Goal: Task Accomplishment & Management: Complete application form

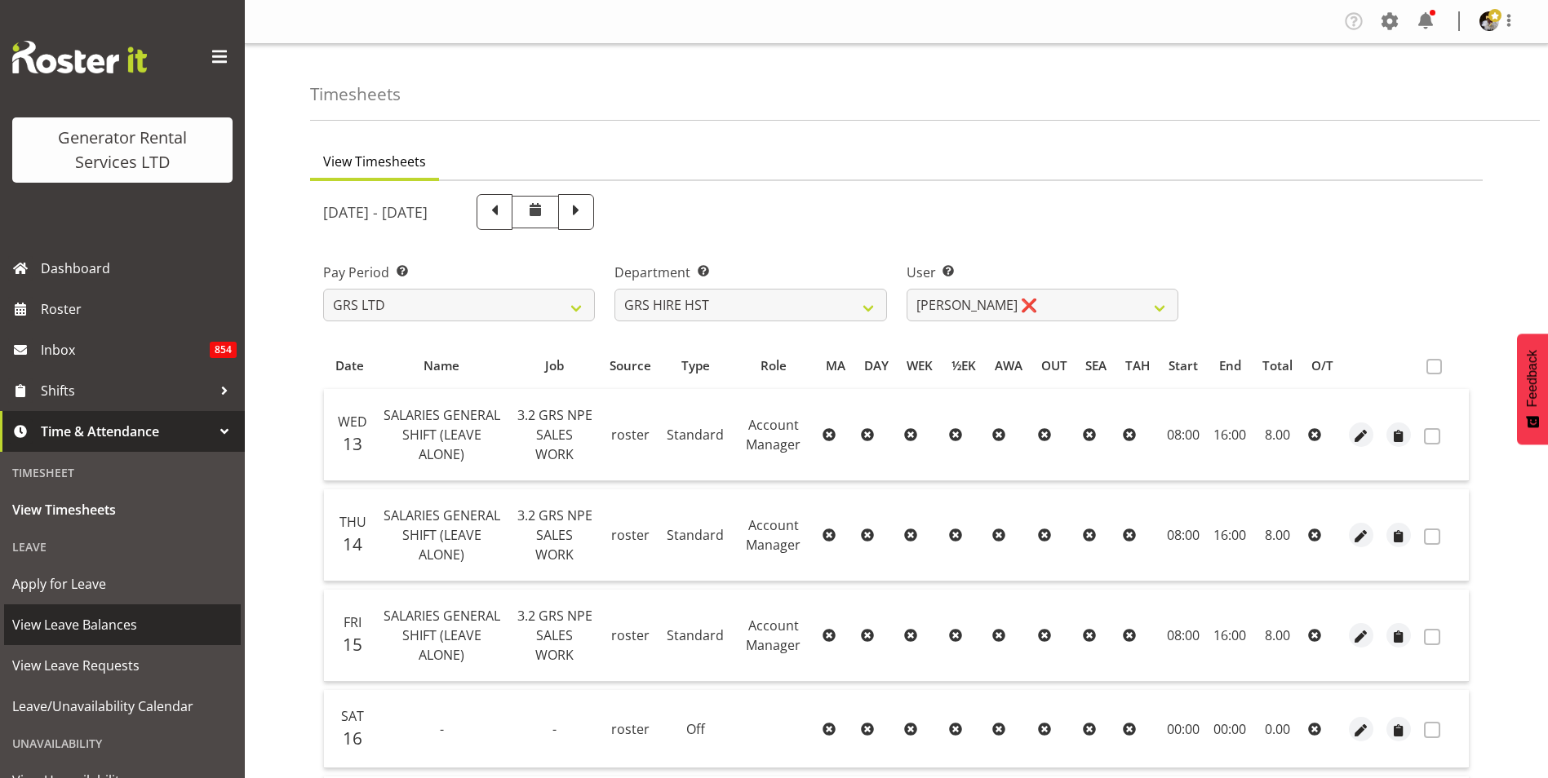
click at [99, 624] on span "View Leave Balances" at bounding box center [122, 625] width 220 height 24
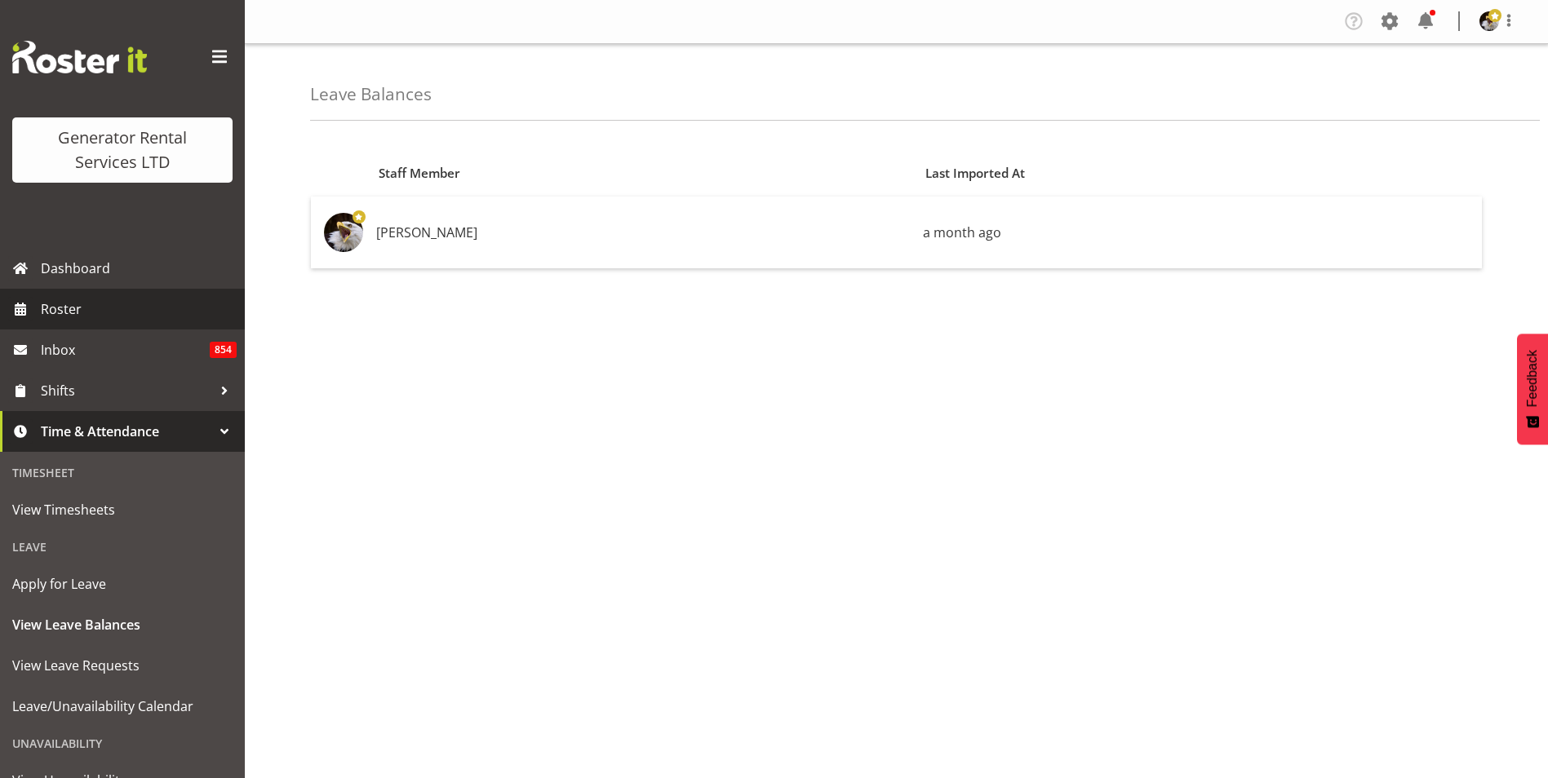
click at [68, 303] on span "Roster" at bounding box center [139, 309] width 196 height 24
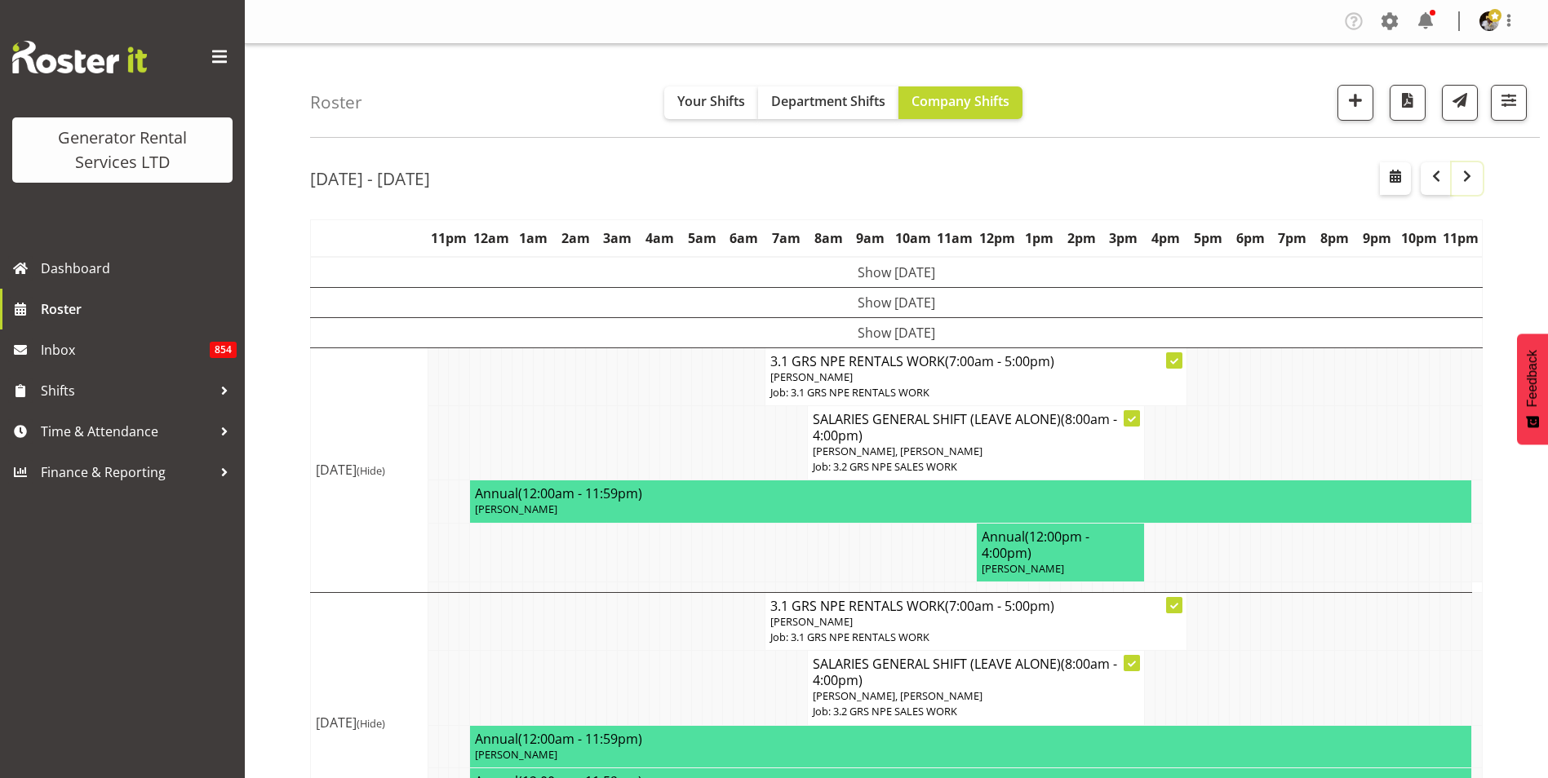
click at [1471, 180] on span "button" at bounding box center [1467, 176] width 20 height 20
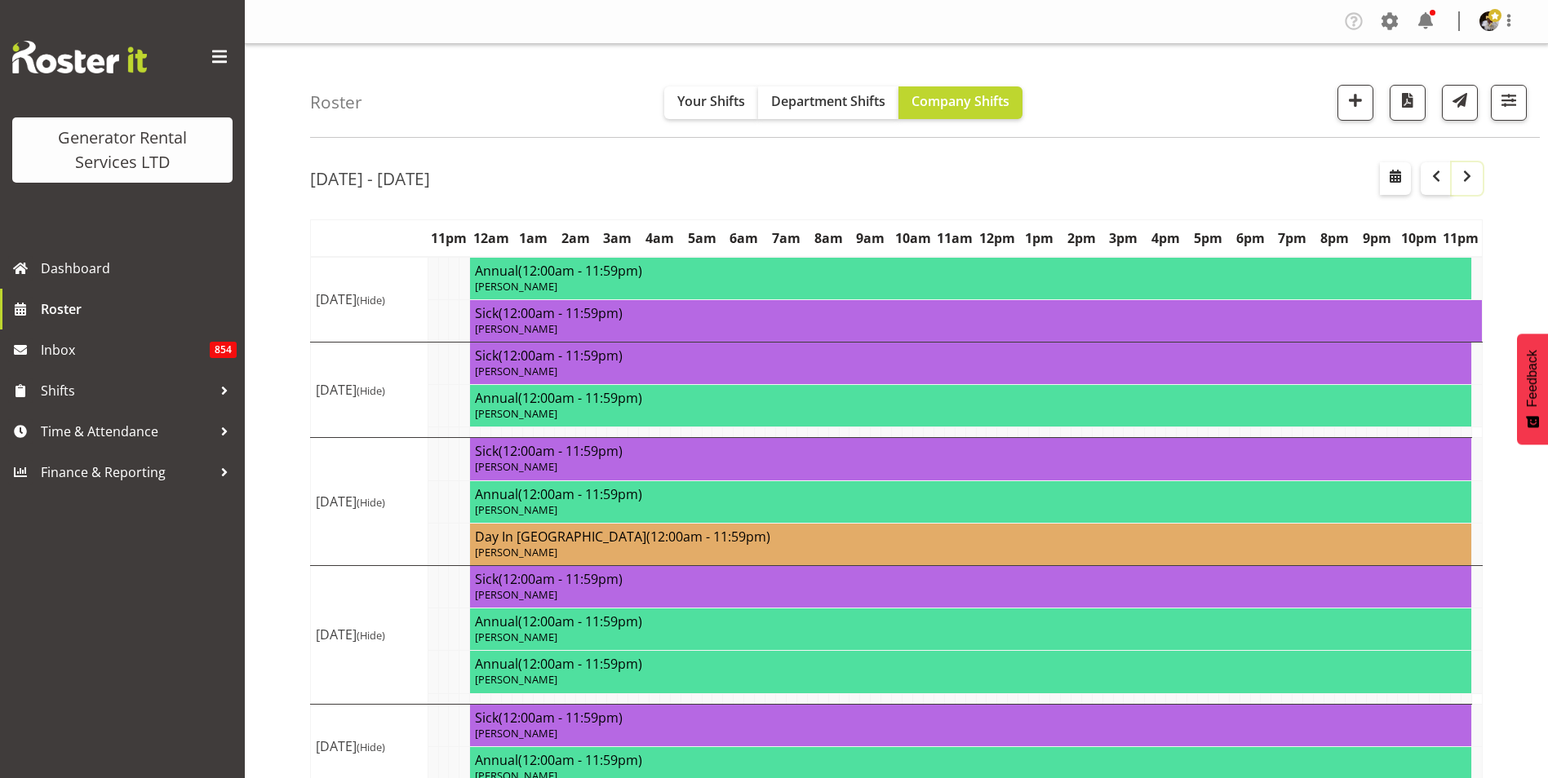
click at [1471, 180] on span "button" at bounding box center [1467, 176] width 20 height 20
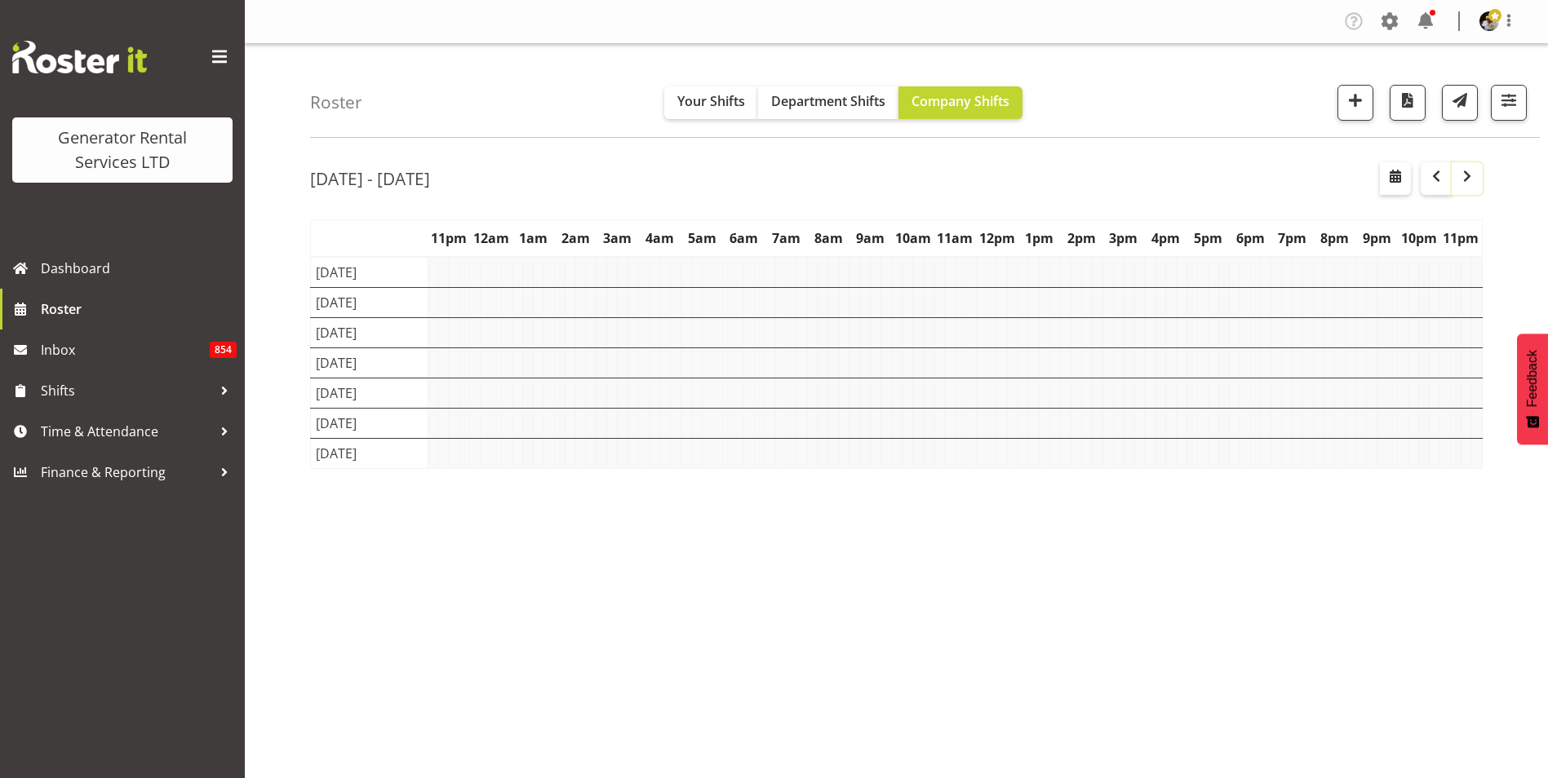
click at [1471, 180] on span "button" at bounding box center [1467, 176] width 20 height 20
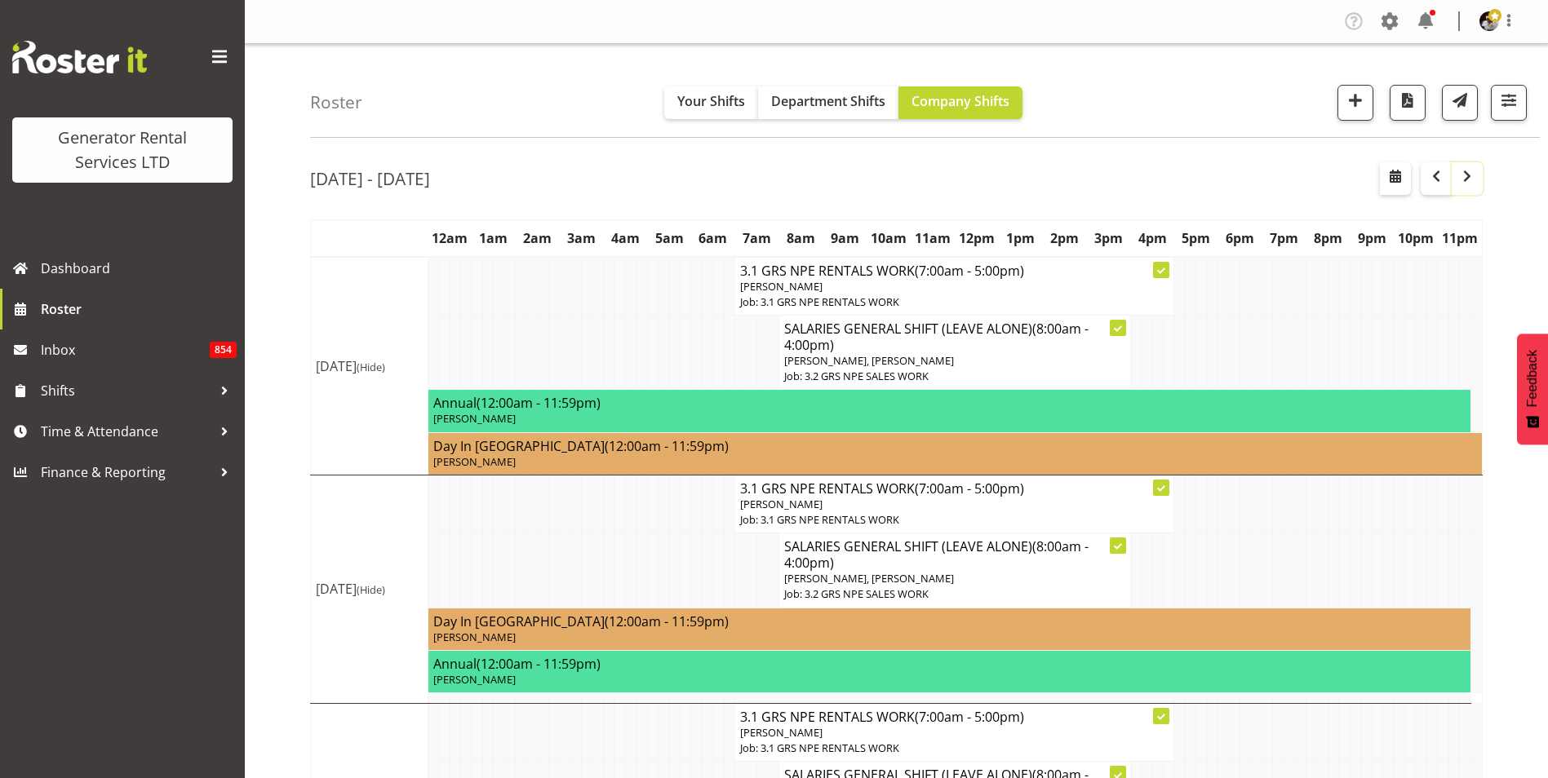
click at [1471, 180] on span "button" at bounding box center [1467, 176] width 20 height 20
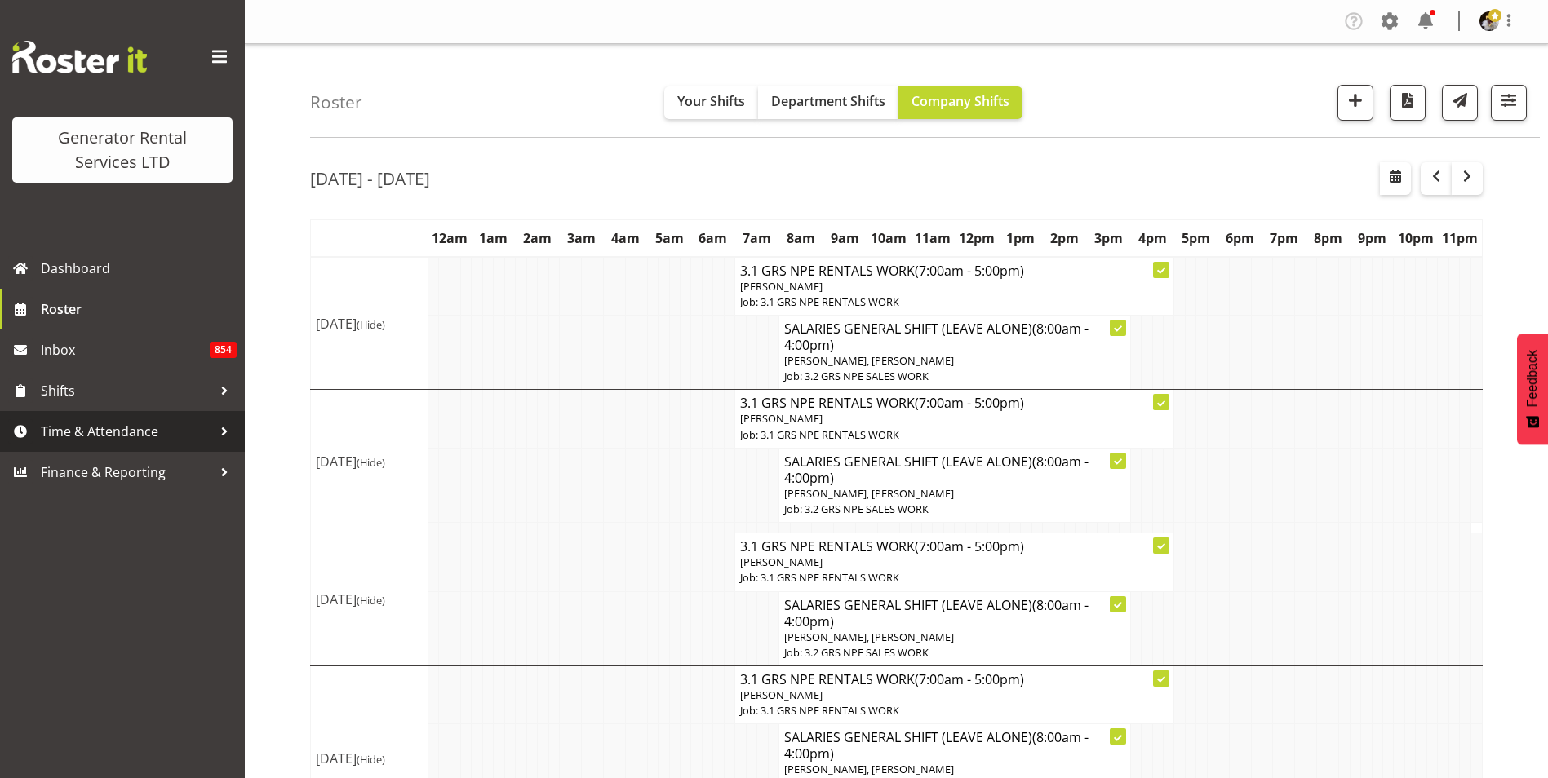
click at [153, 425] on span "Time & Attendance" at bounding box center [126, 431] width 171 height 24
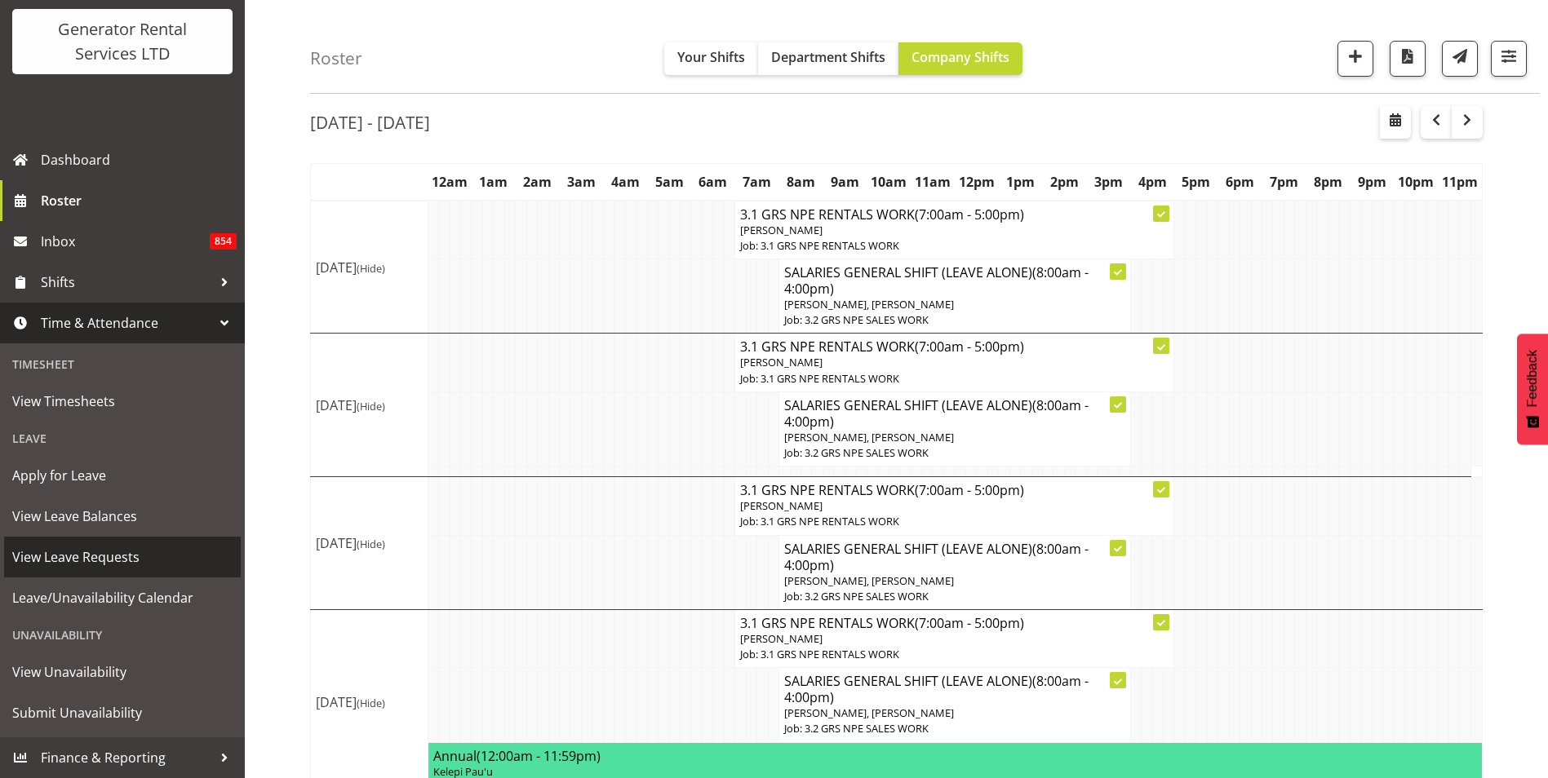
scroll to position [82, 0]
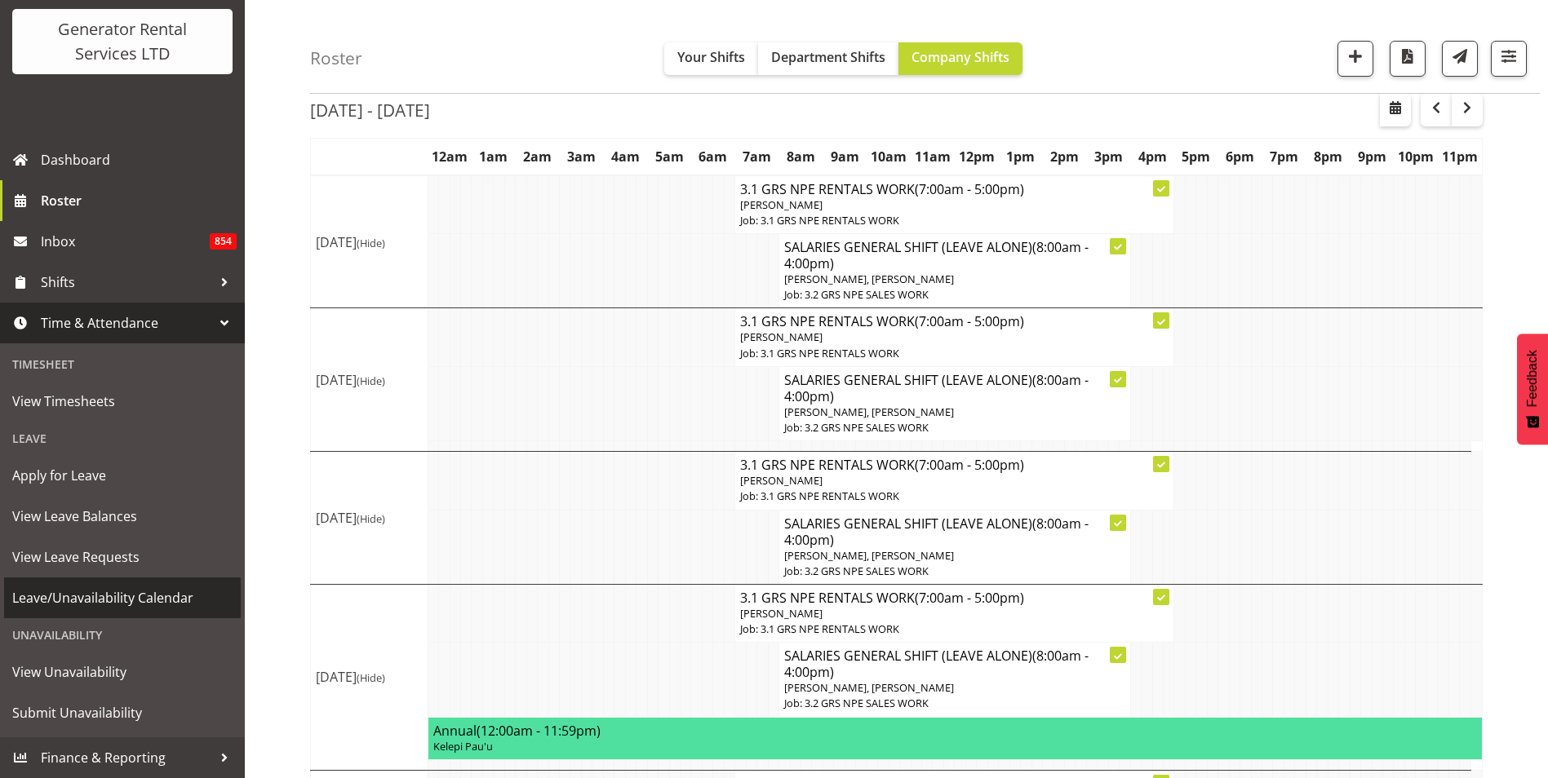
click at [109, 593] on span "Leave/Unavailability Calendar" at bounding box center [122, 598] width 220 height 24
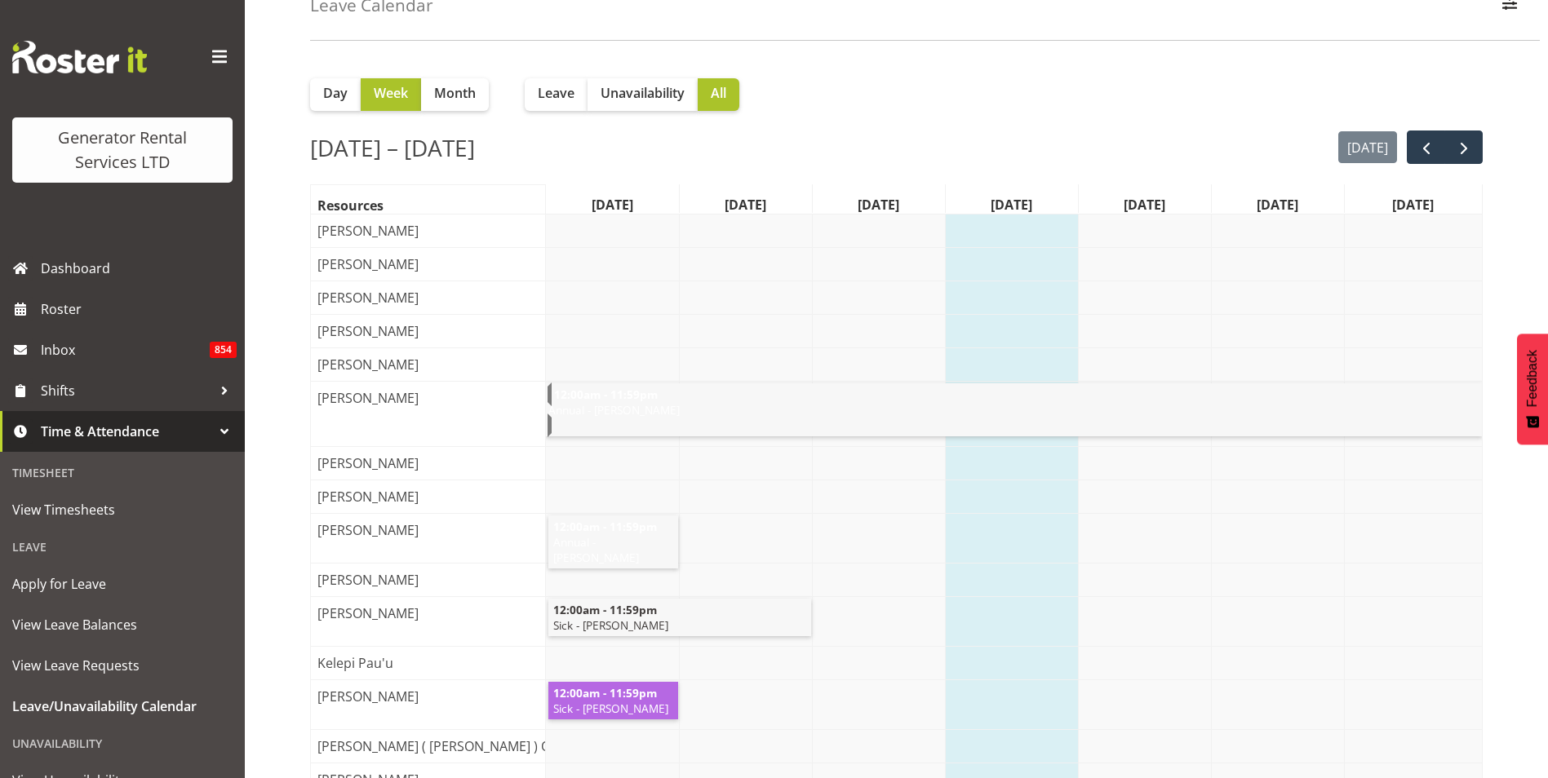
scroll to position [82, 0]
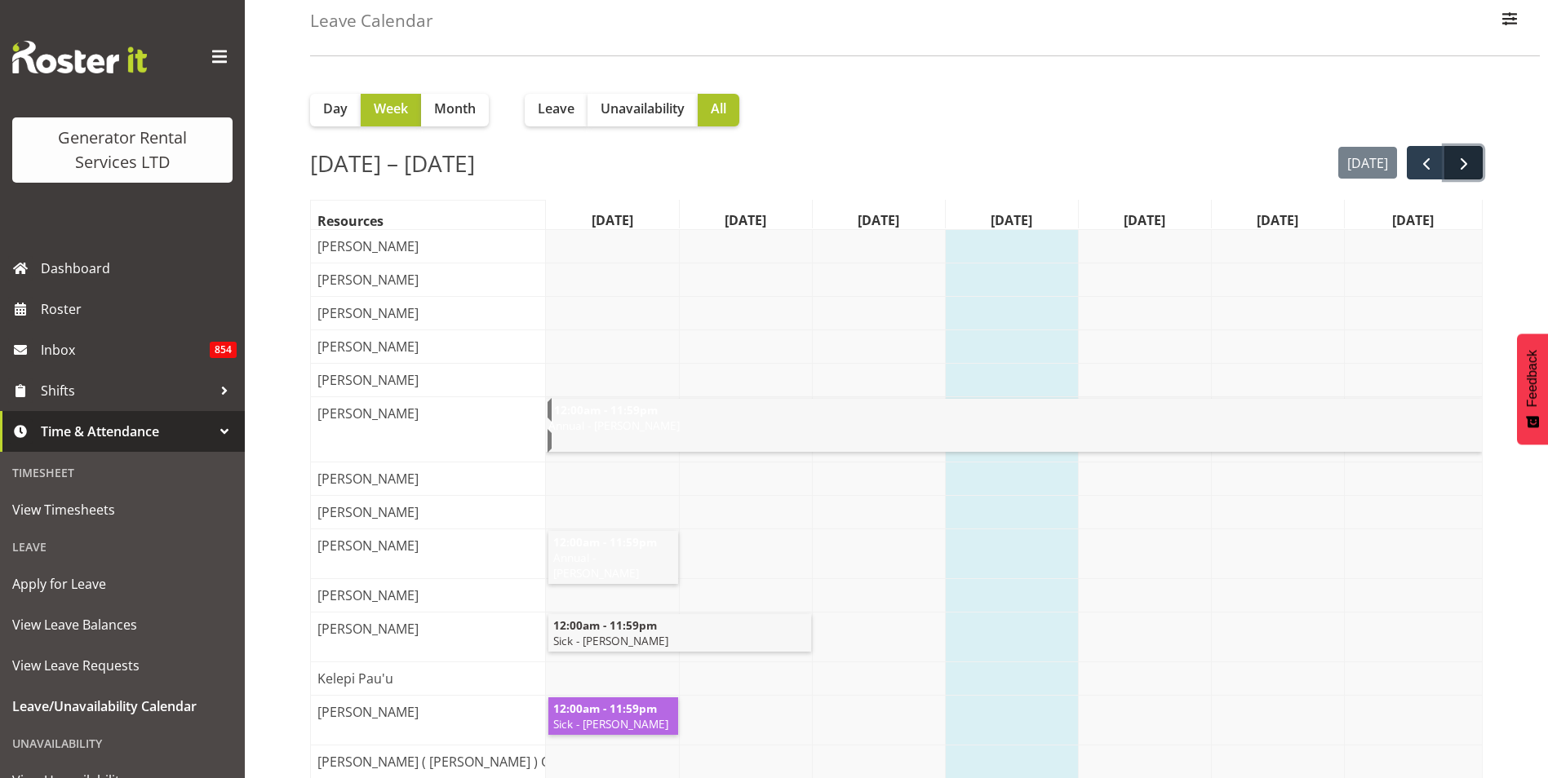
click at [1462, 157] on span "next" at bounding box center [1464, 164] width 20 height 20
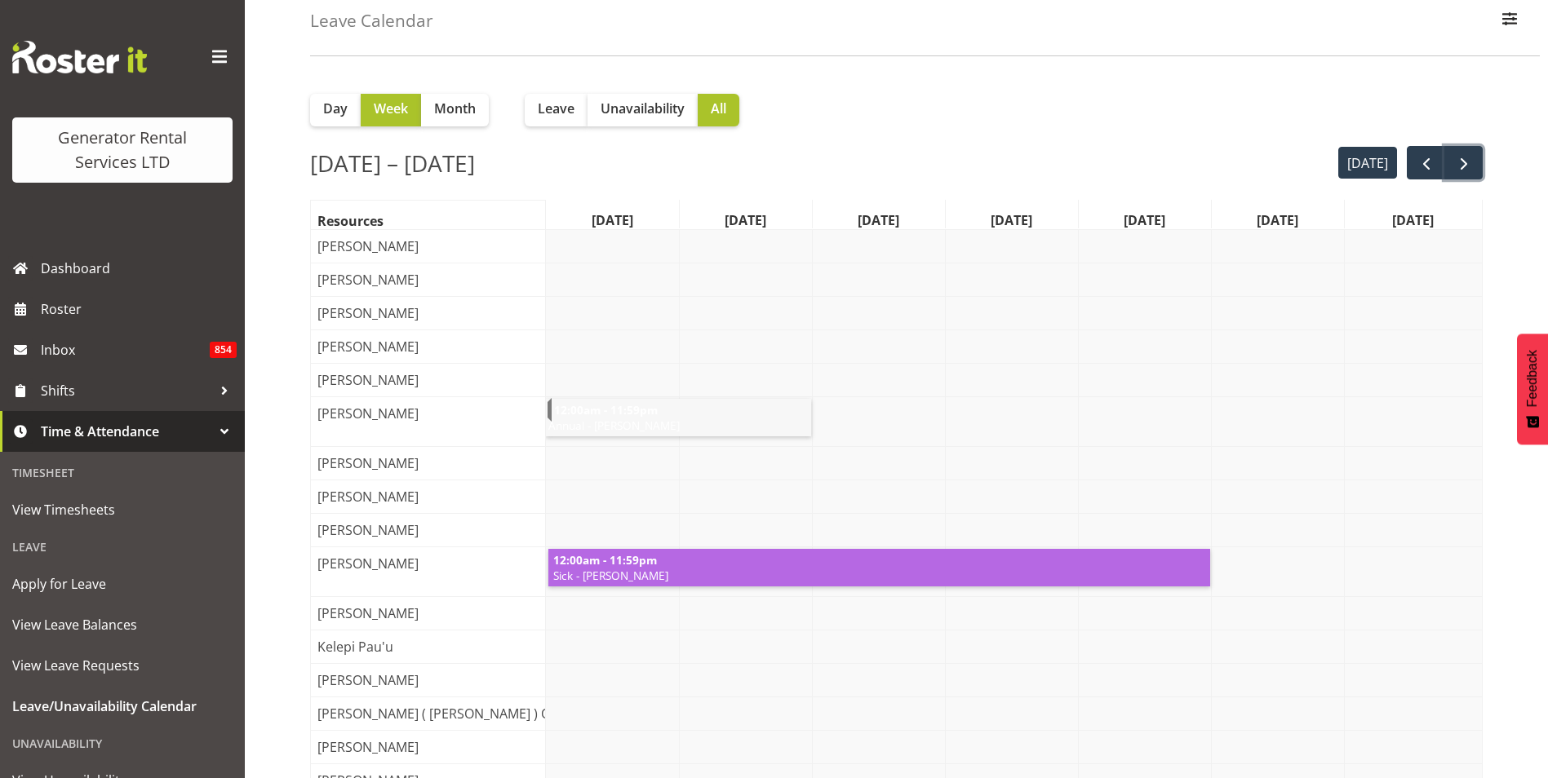
click at [1462, 157] on span "next" at bounding box center [1464, 164] width 20 height 20
click at [0, 0] on div at bounding box center [0, 0] width 0 height 0
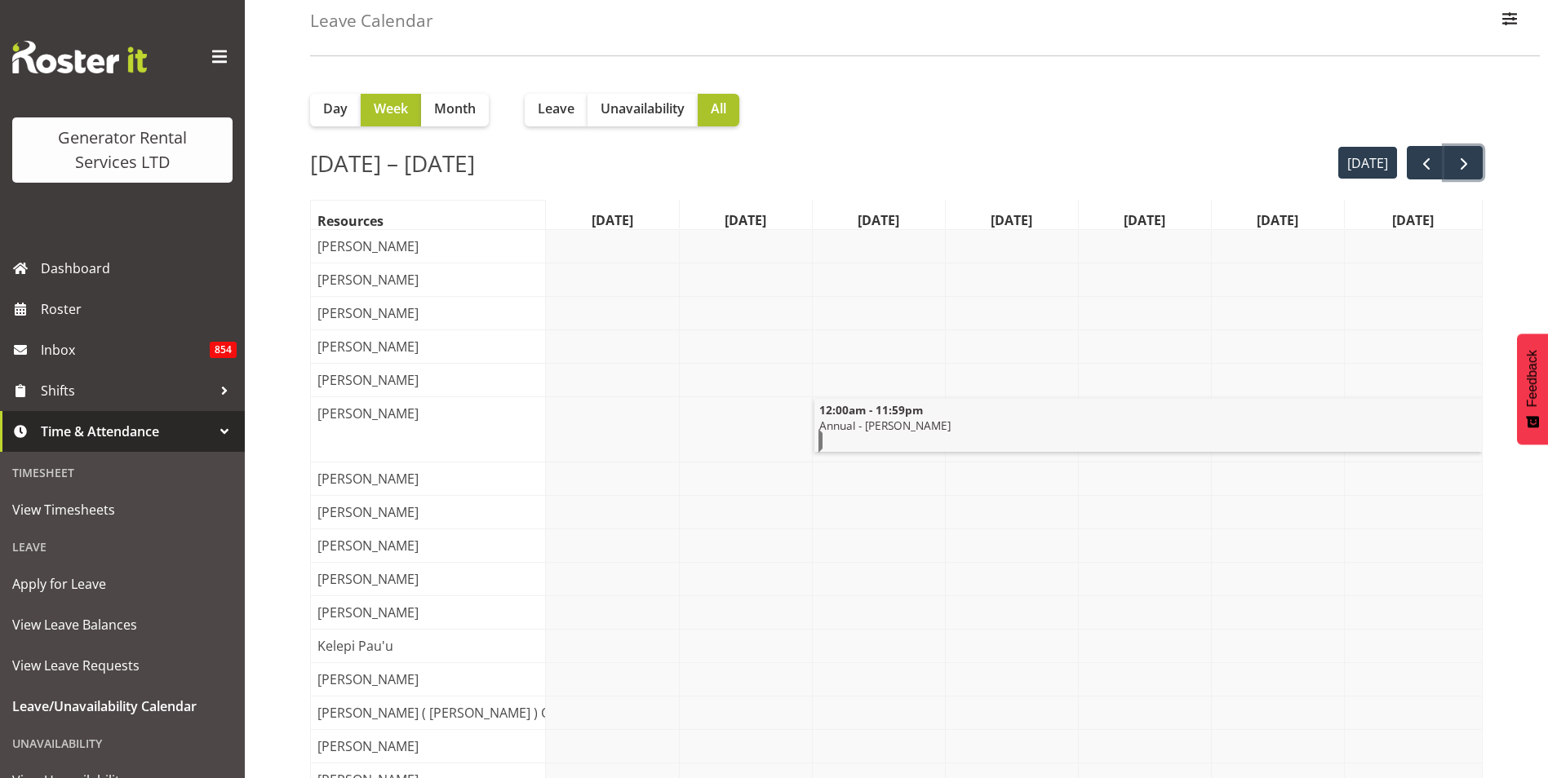
click at [1462, 157] on span "next" at bounding box center [1464, 164] width 20 height 20
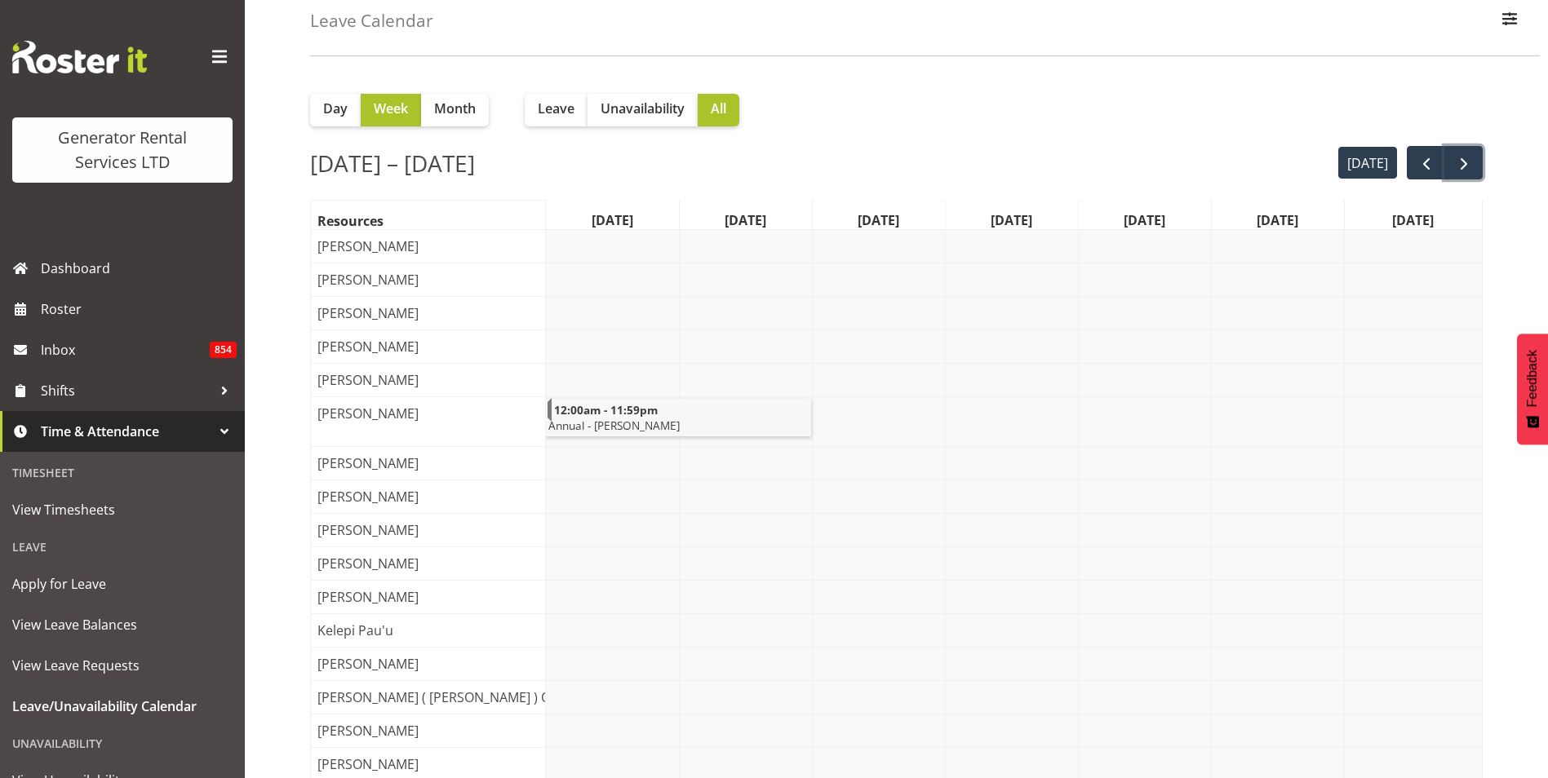
click at [1462, 157] on span "next" at bounding box center [1464, 164] width 20 height 20
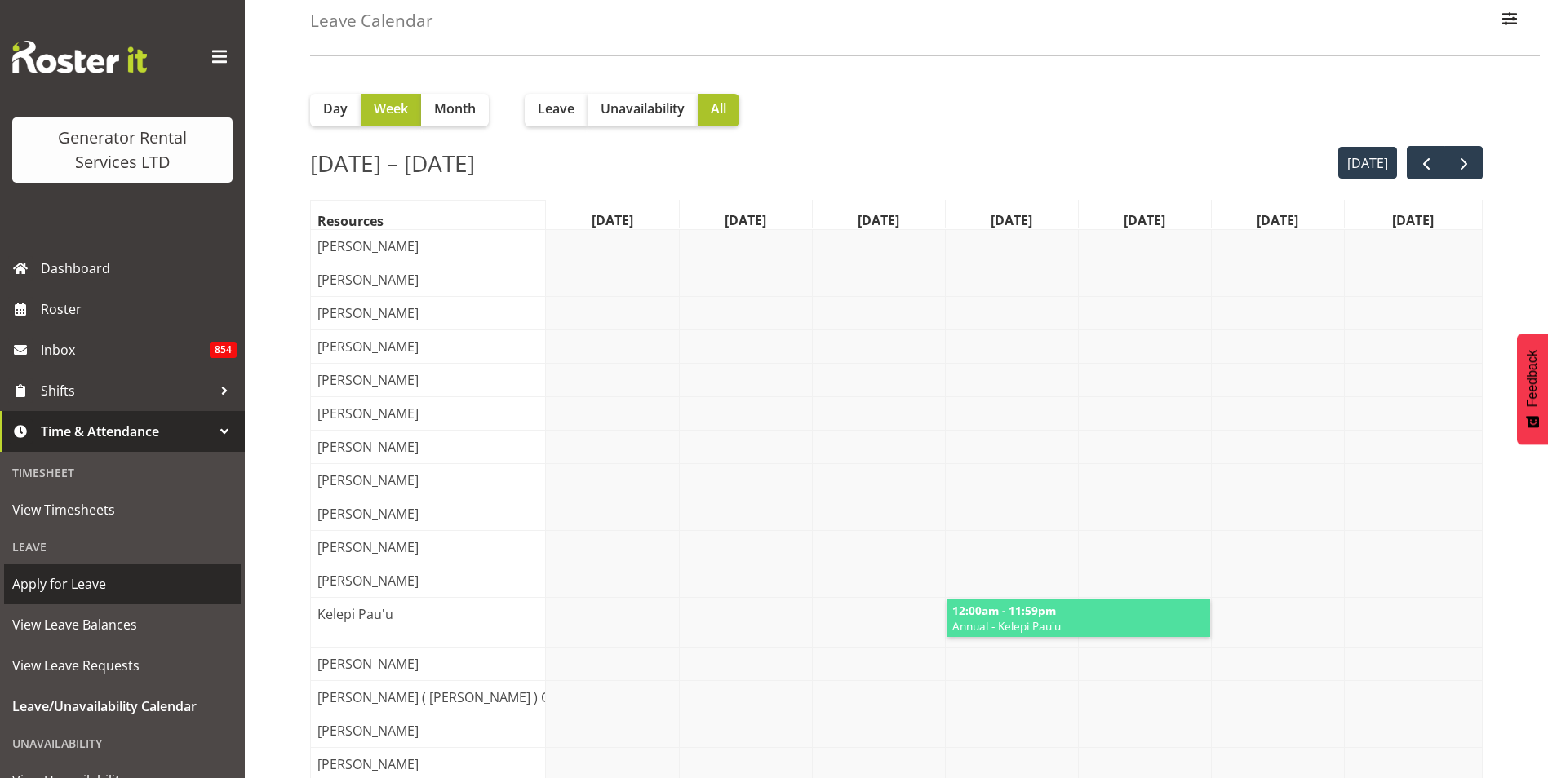
click at [108, 592] on span "Apply for Leave" at bounding box center [122, 584] width 220 height 24
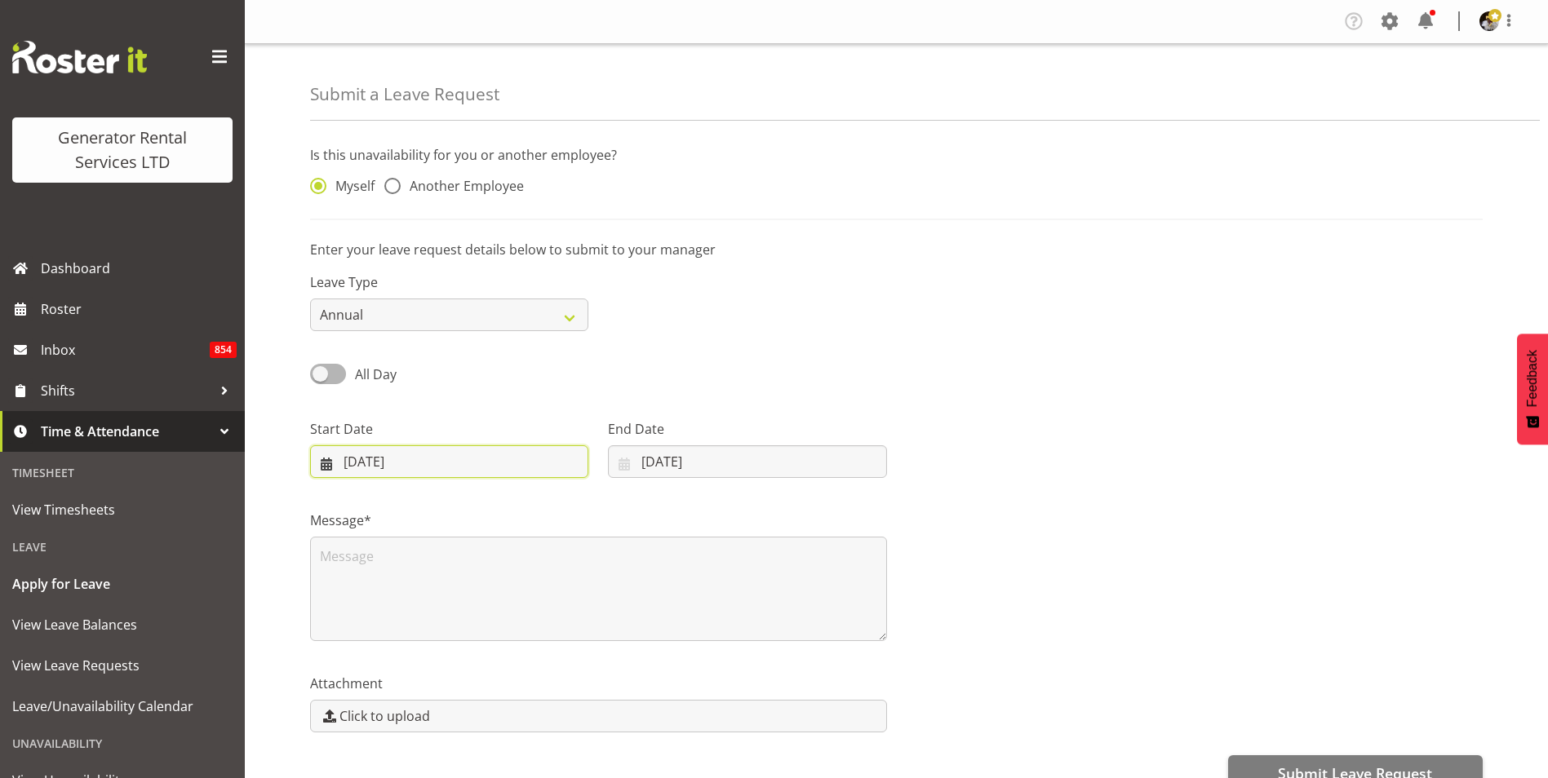
click at [397, 456] on input "21/08/2025" at bounding box center [449, 462] width 278 height 33
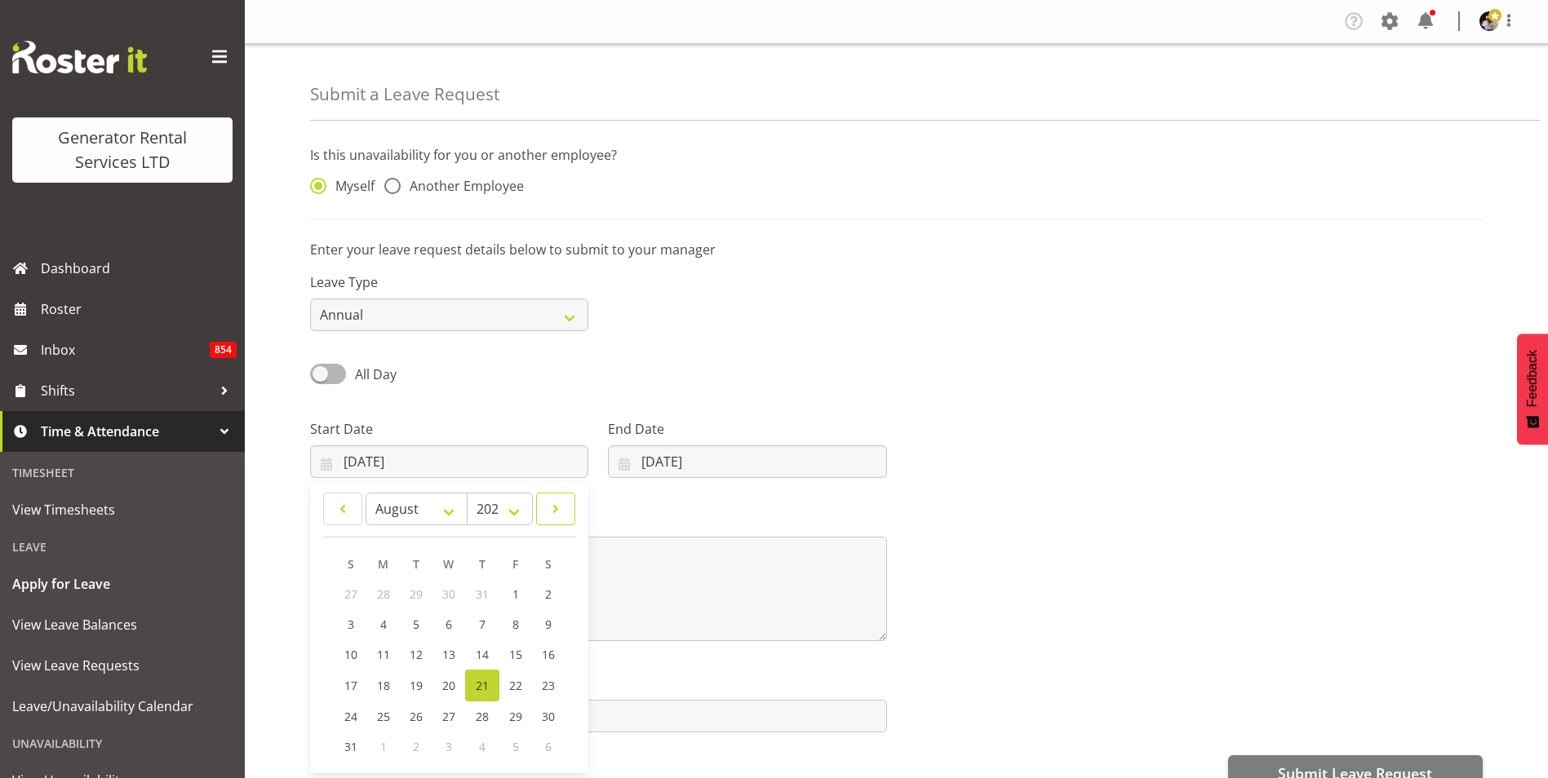
click at [552, 516] on span at bounding box center [556, 509] width 18 height 20
select select "8"
click at [382, 651] on span "15" at bounding box center [384, 655] width 13 height 16
type input "15/09/2025"
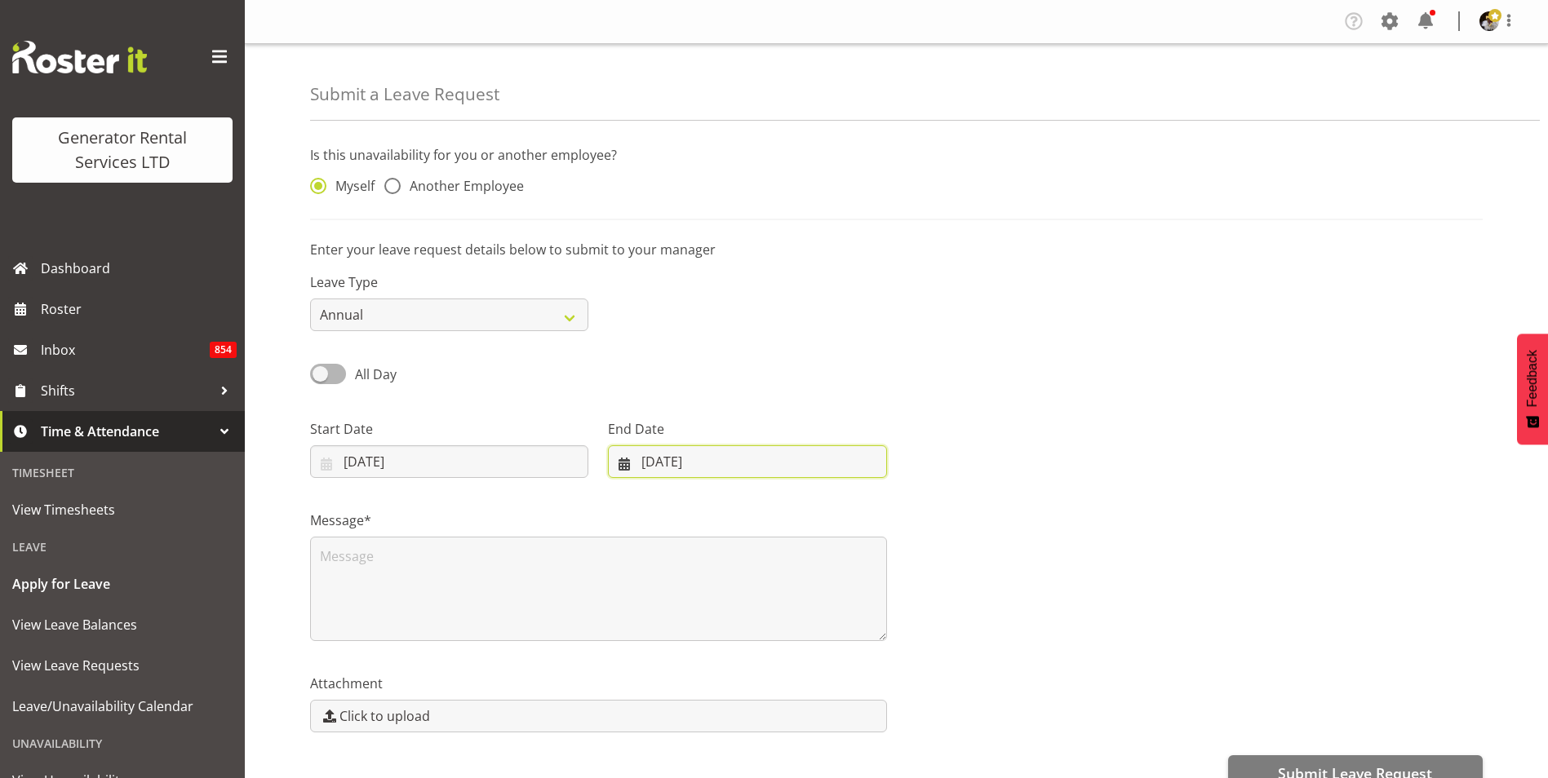
click at [705, 452] on input "21/08/2025" at bounding box center [747, 462] width 278 height 33
click at [841, 500] on span at bounding box center [836, 509] width 20 height 20
select select "8"
click at [674, 657] on span "15" at bounding box center [673, 655] width 13 height 16
type input "15/09/2025"
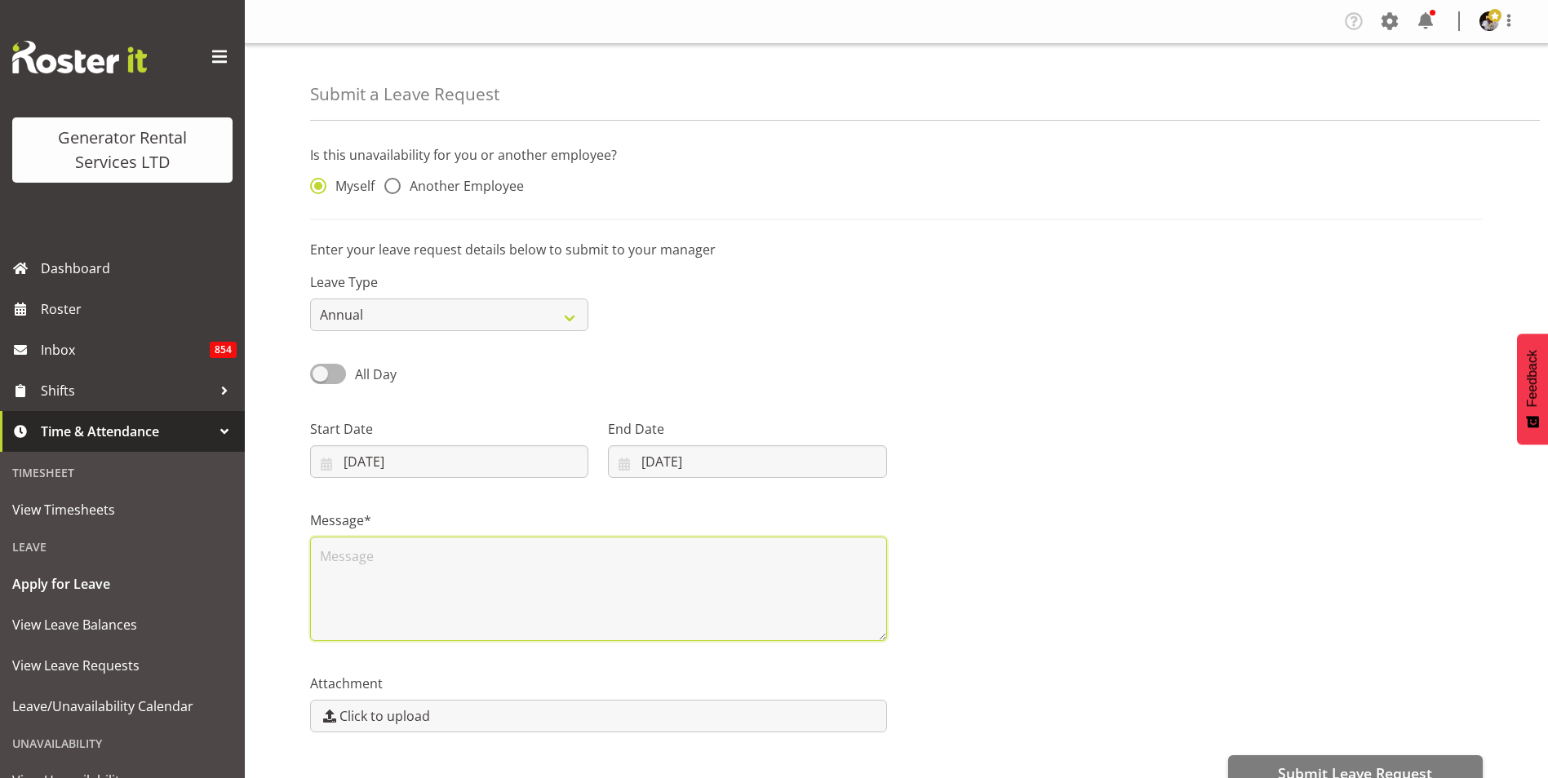
click at [405, 574] on textarea at bounding box center [598, 589] width 577 height 104
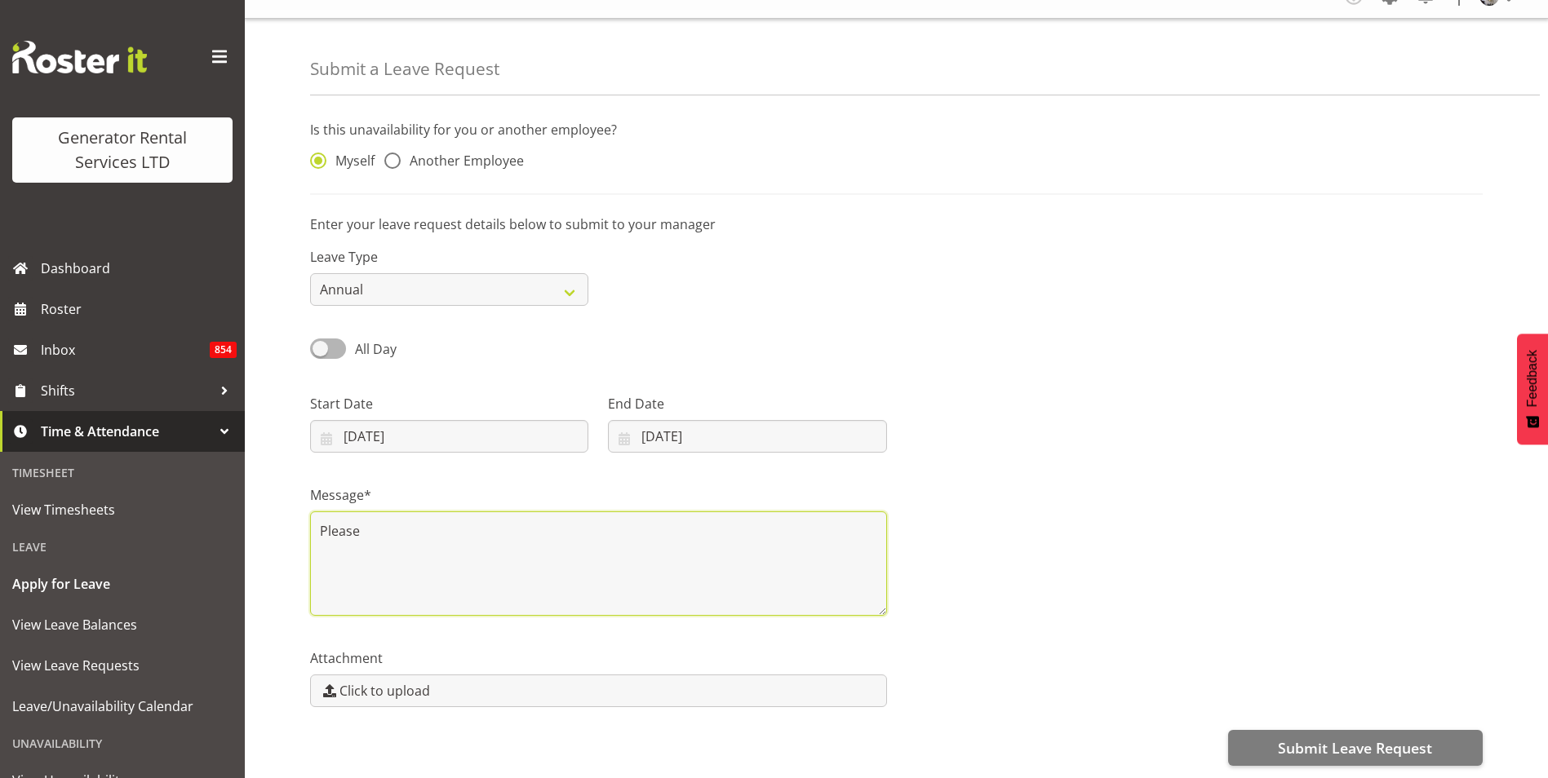
scroll to position [38, 0]
type textarea "Please"
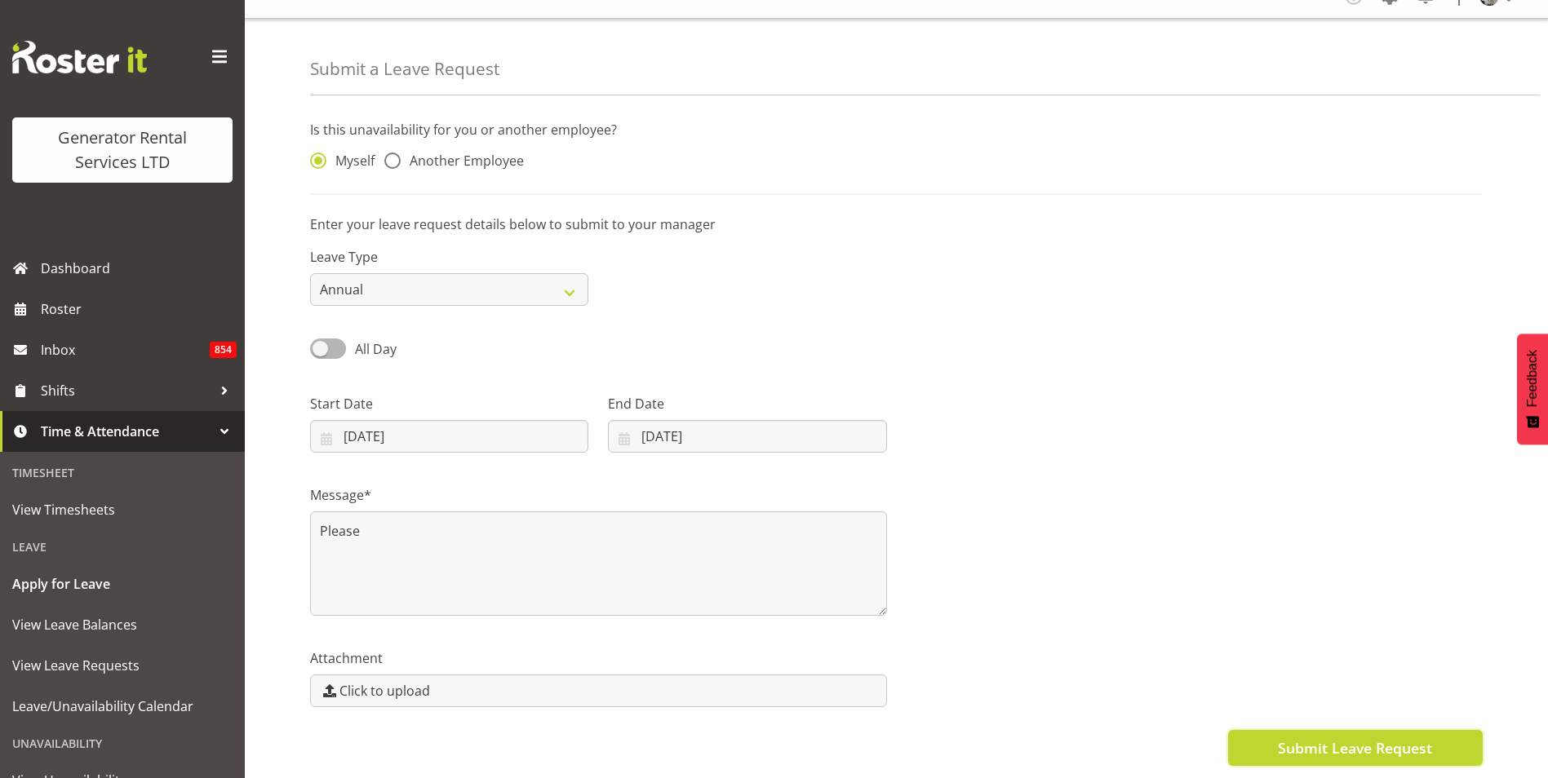
click at [1396, 738] on span "Submit Leave Request" at bounding box center [1355, 748] width 154 height 21
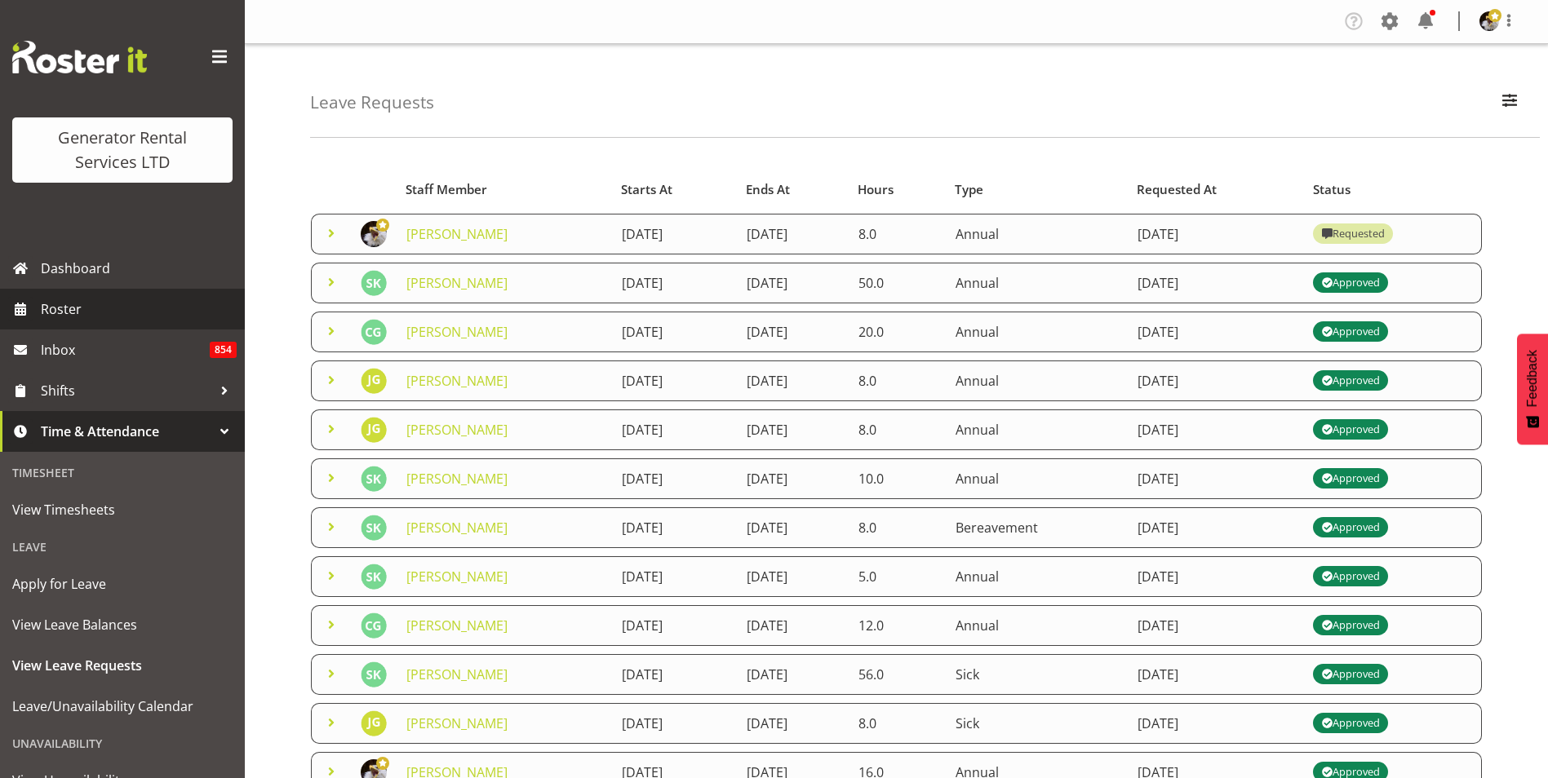
click at [62, 313] on span "Roster" at bounding box center [139, 309] width 196 height 24
